Goal: Task Accomplishment & Management: Use online tool/utility

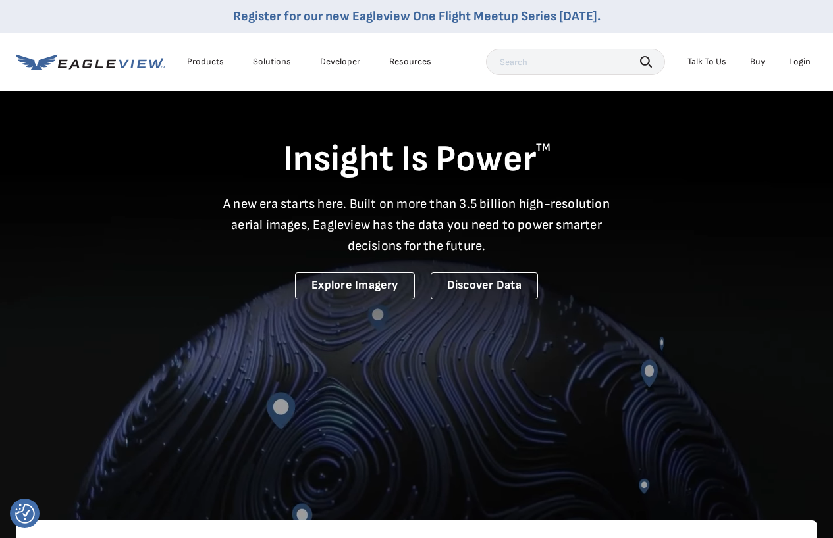
click at [793, 62] on div "Login" at bounding box center [800, 62] width 22 height 12
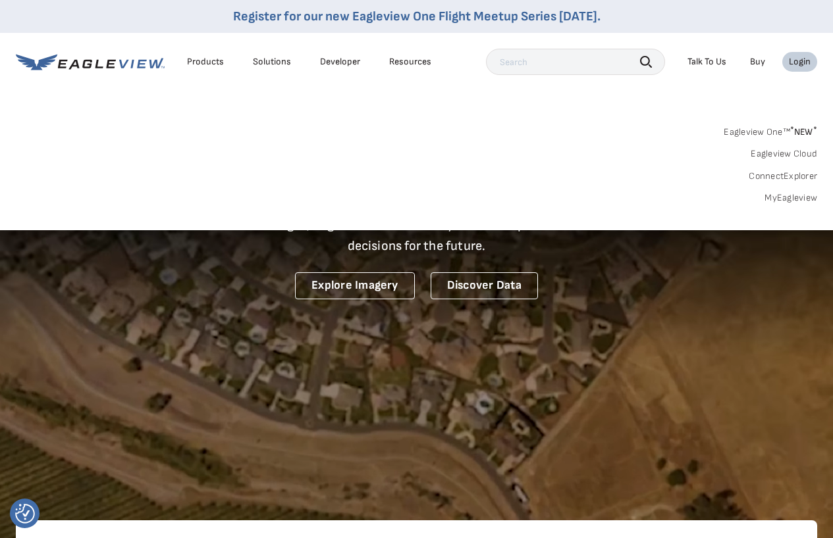
click at [781, 198] on link "MyEagleview" at bounding box center [790, 198] width 53 height 12
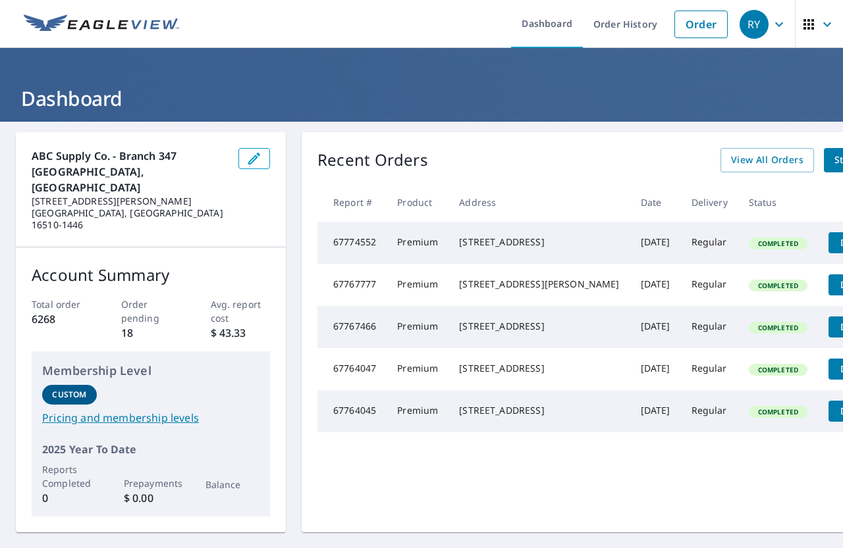
scroll to position [0, 26]
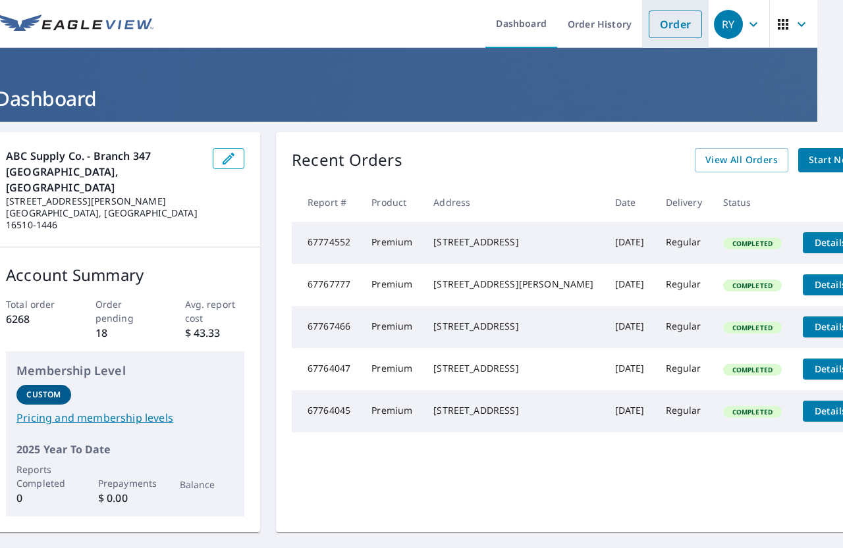
click at [665, 36] on link "Order" at bounding box center [674, 25] width 53 height 28
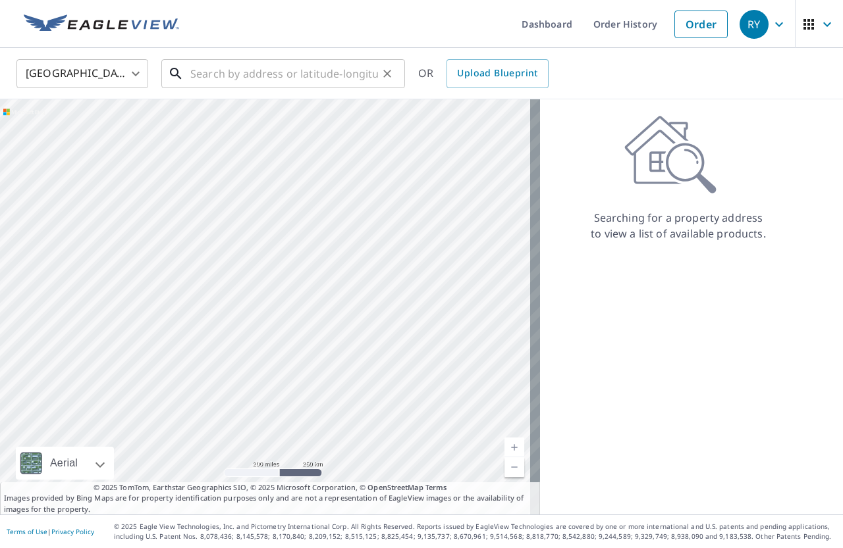
click at [221, 84] on input "text" at bounding box center [284, 73] width 188 height 37
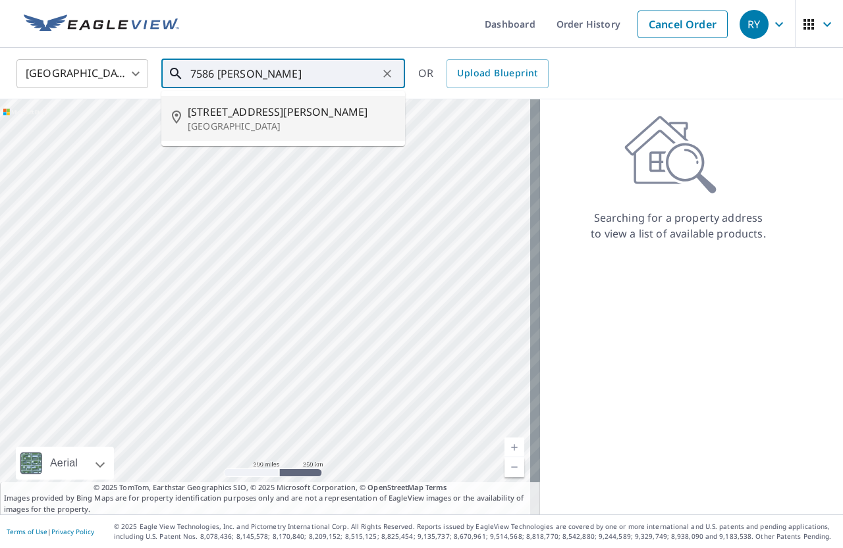
click at [248, 127] on p "Union City, PA 16438" at bounding box center [291, 126] width 207 height 13
type input "7586 Middleton Rd Union City, PA 16438"
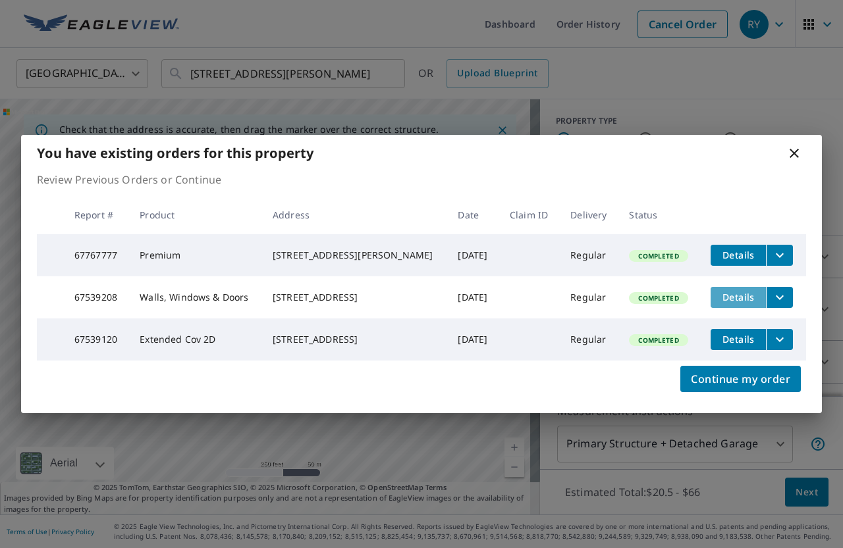
click at [728, 299] on span "Details" at bounding box center [737, 297] width 39 height 13
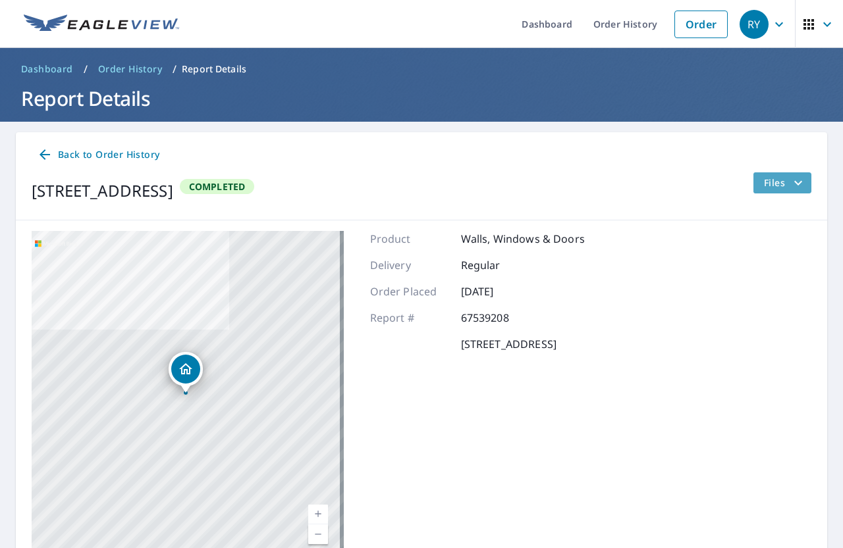
click at [766, 187] on span "Files" at bounding box center [785, 183] width 42 height 16
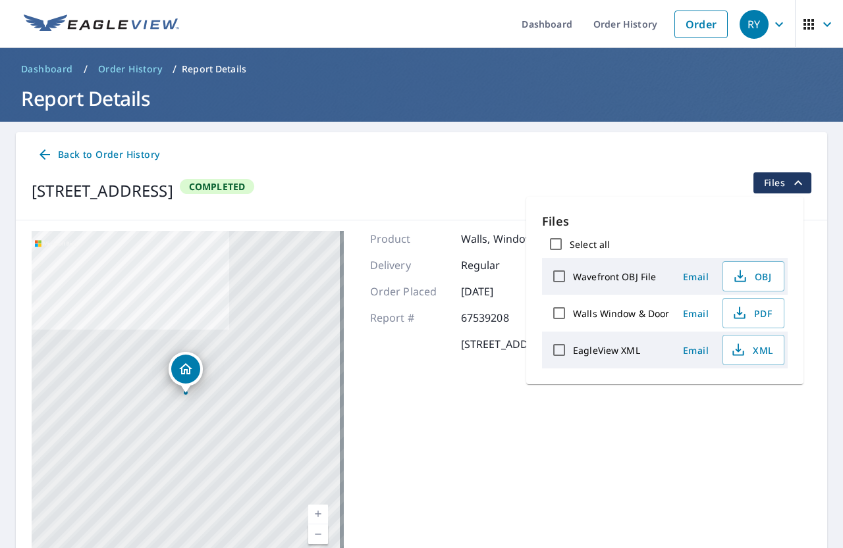
click at [553, 310] on input "Walls Window & Door" at bounding box center [559, 314] width 28 height 28
checkbox input "true"
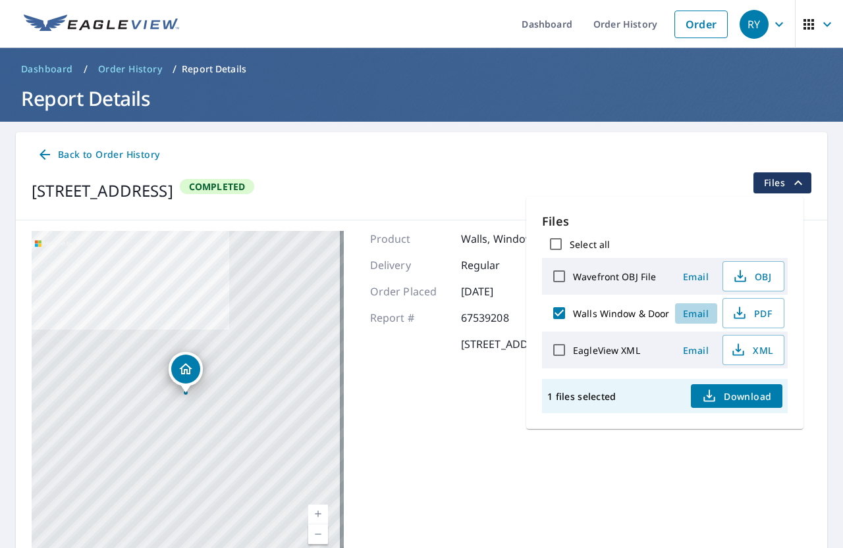
click at [694, 314] on span "Email" at bounding box center [696, 313] width 32 height 13
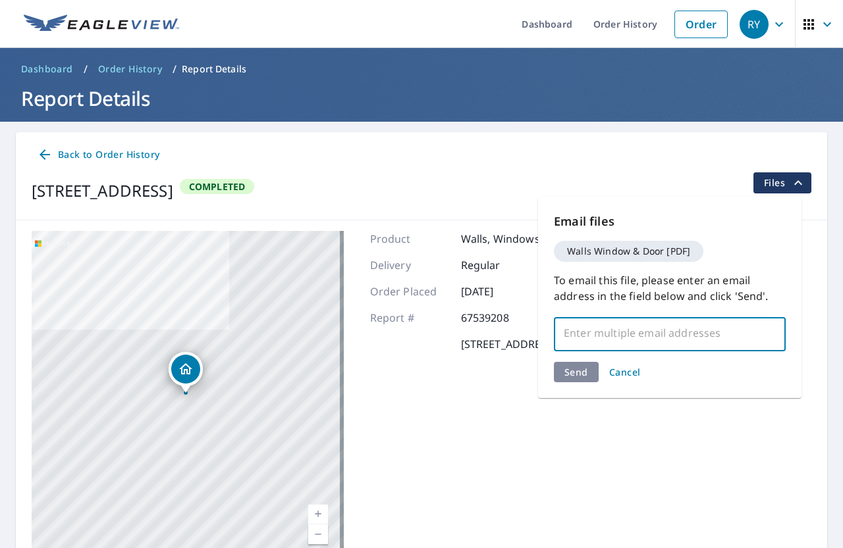
click at [618, 333] on input "text" at bounding box center [660, 333] width 200 height 25
type input "justinf.pinnacleconstruction@gmail.com"
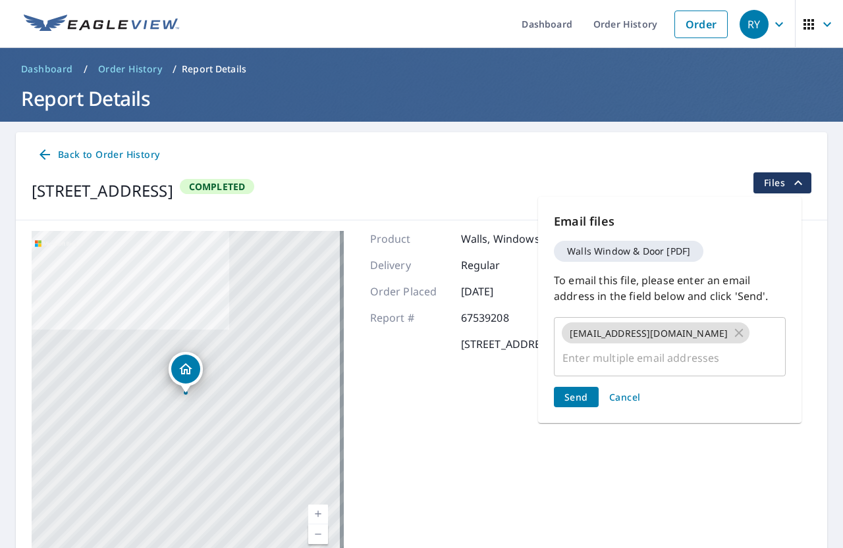
scroll to position [0, 0]
click at [575, 373] on div "Email files Walls Window & Door [PDF] To email this file, please enter an email…" at bounding box center [669, 310] width 263 height 226
click at [581, 403] on span "Send" at bounding box center [576, 397] width 24 height 13
